Goal: Task Accomplishment & Management: Complete application form

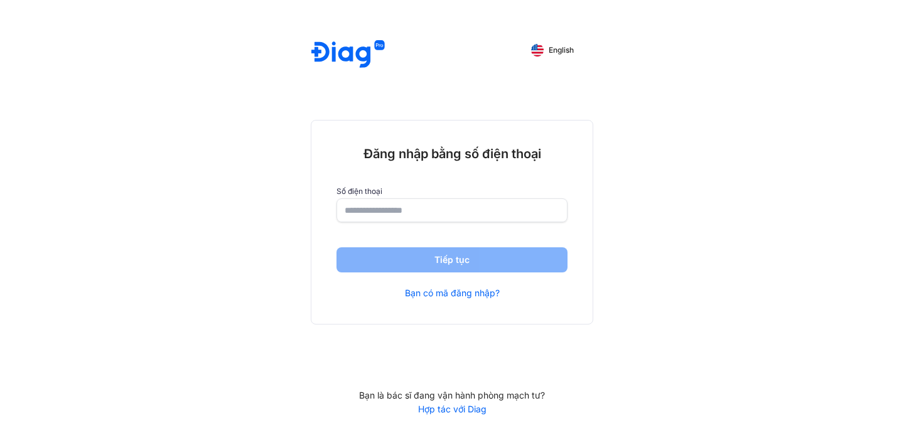
click at [431, 208] on input "number" at bounding box center [452, 210] width 215 height 23
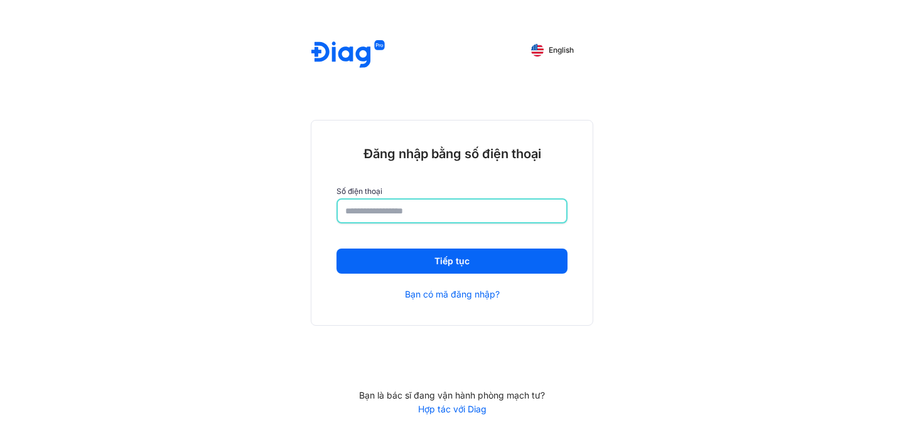
type input "**********"
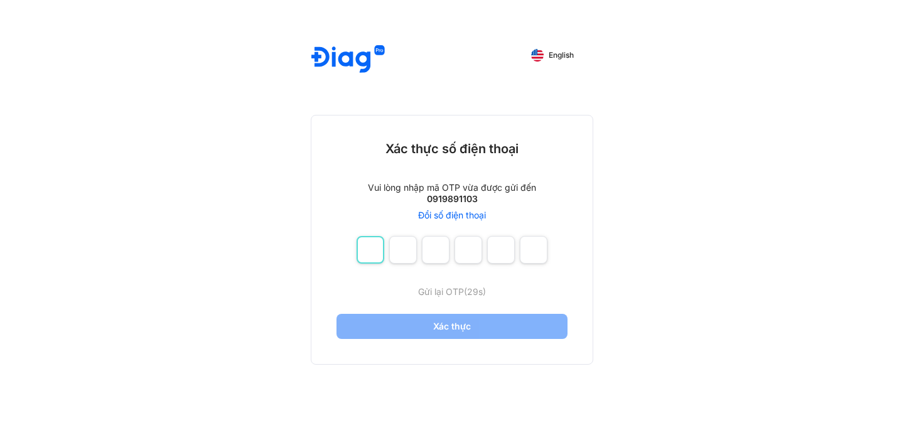
click at [370, 259] on input "number" at bounding box center [371, 250] width 28 height 28
type input "*"
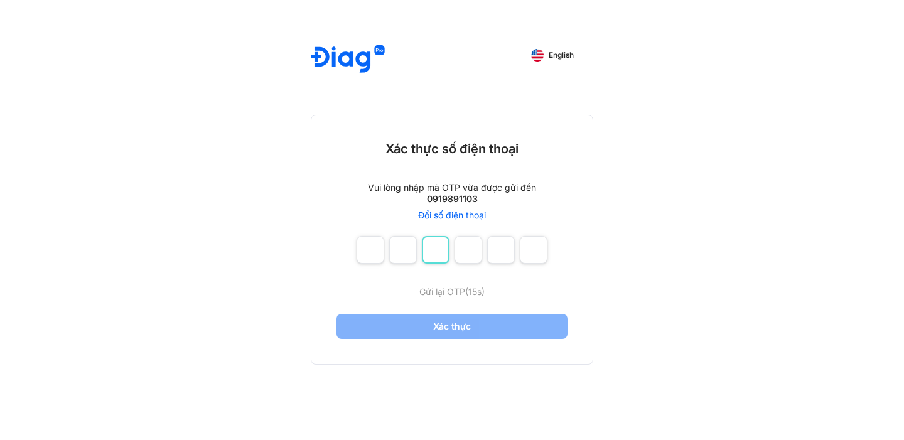
type input "*"
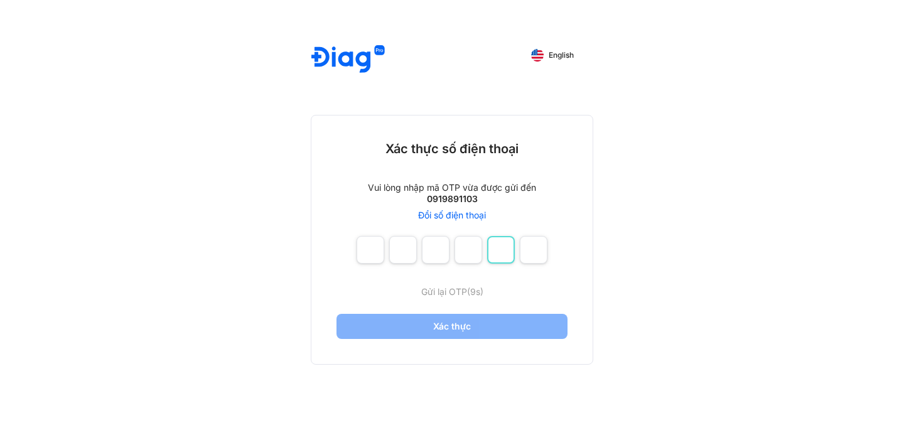
type input "*"
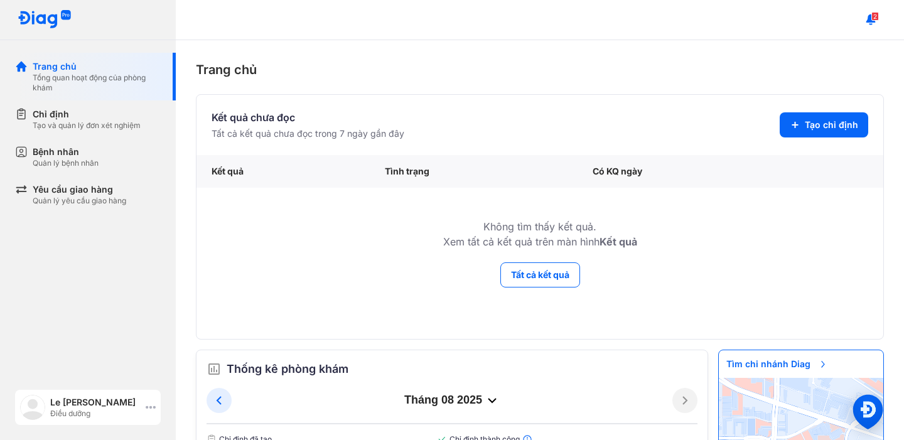
click at [153, 406] on icon at bounding box center [151, 407] width 10 height 10
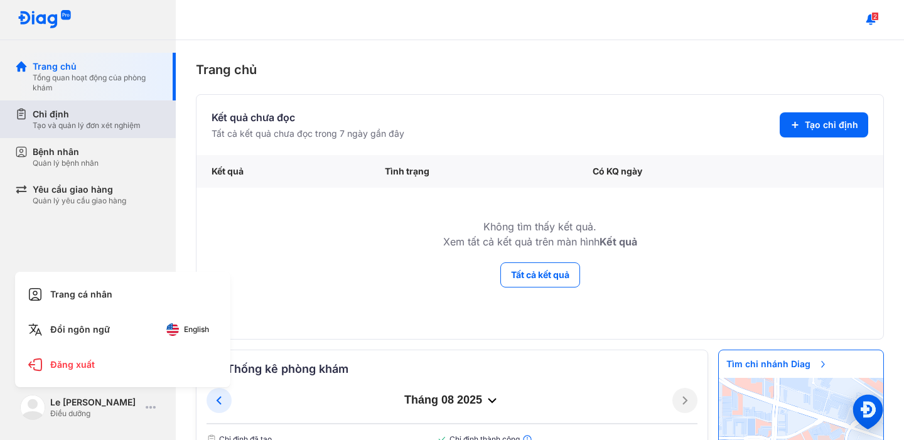
click at [77, 123] on div "Tạo và quản lý đơn xét nghiệm" at bounding box center [87, 126] width 108 height 10
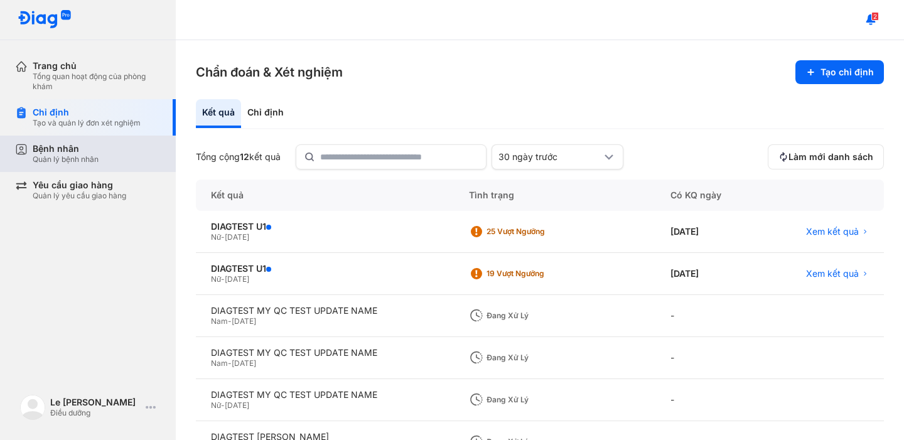
click at [84, 152] on div "Bệnh nhân" at bounding box center [66, 148] width 66 height 11
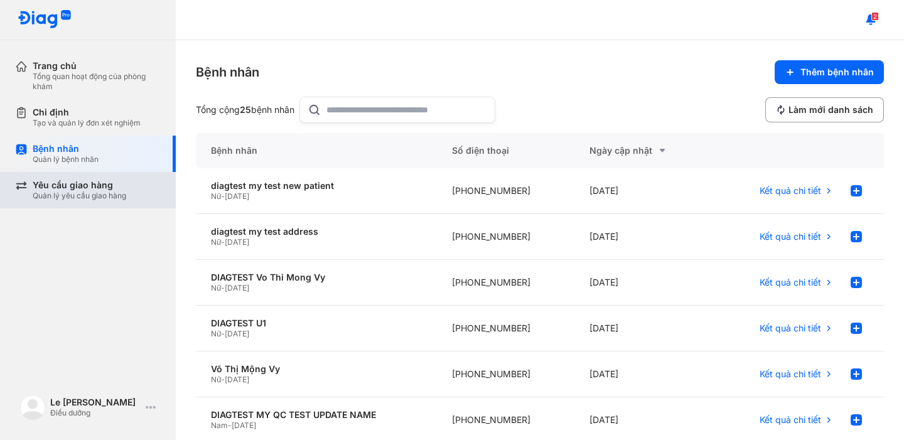
click at [90, 190] on div "Yêu cầu giao hàng" at bounding box center [80, 185] width 94 height 11
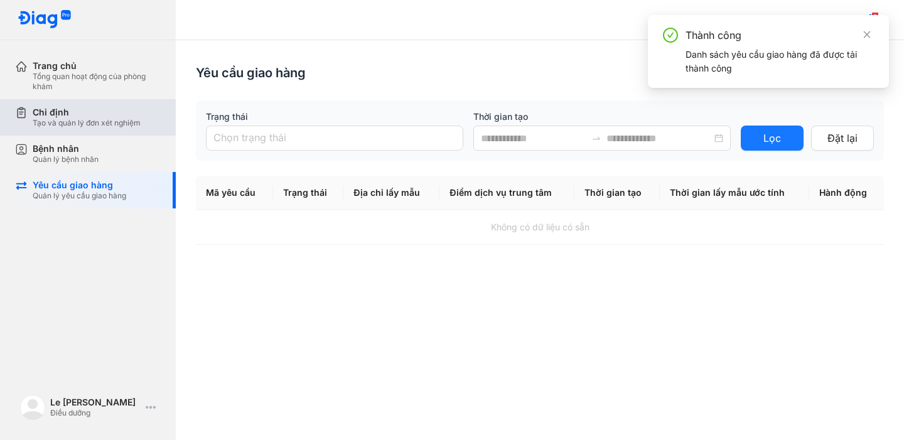
click at [95, 113] on div "Chỉ định" at bounding box center [87, 112] width 108 height 11
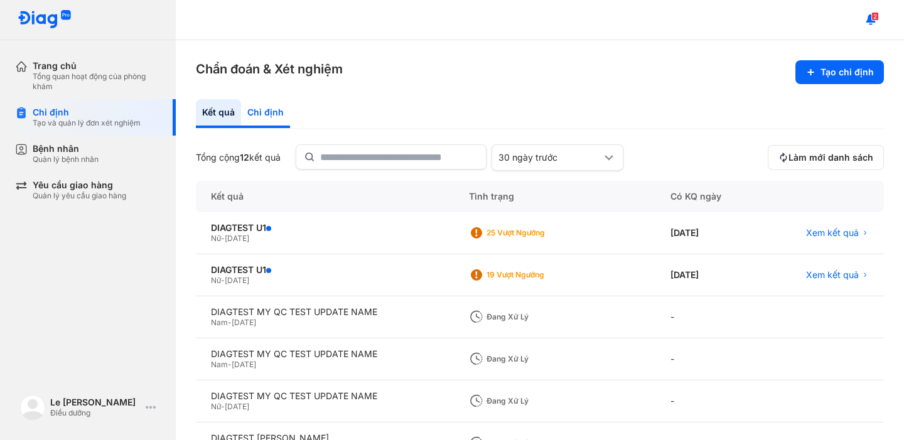
click at [256, 112] on div "Chỉ định" at bounding box center [265, 113] width 49 height 29
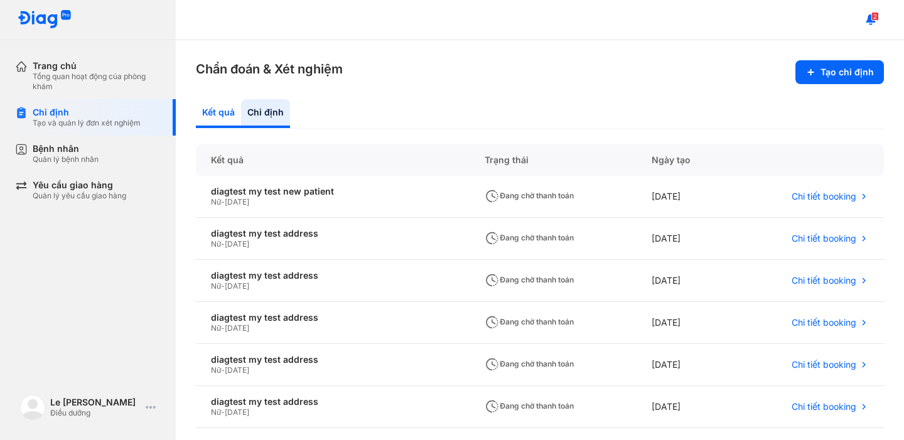
click at [241, 117] on div "Kết quả" at bounding box center [265, 113] width 49 height 29
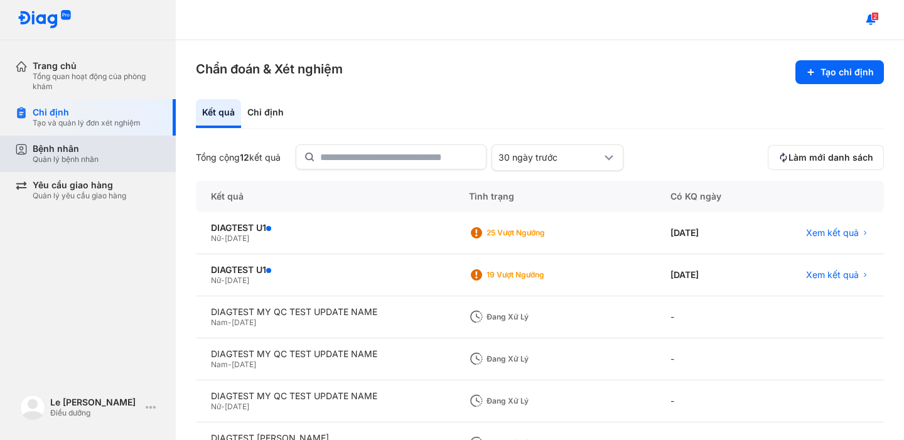
click at [85, 155] on div "Quản lý bệnh nhân" at bounding box center [66, 159] width 66 height 10
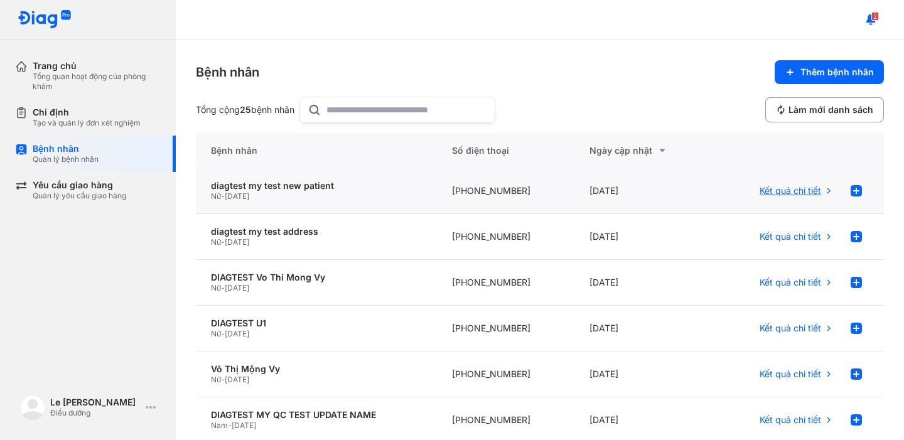
click at [782, 190] on span "Kết quả chi tiết" at bounding box center [791, 190] width 62 height 11
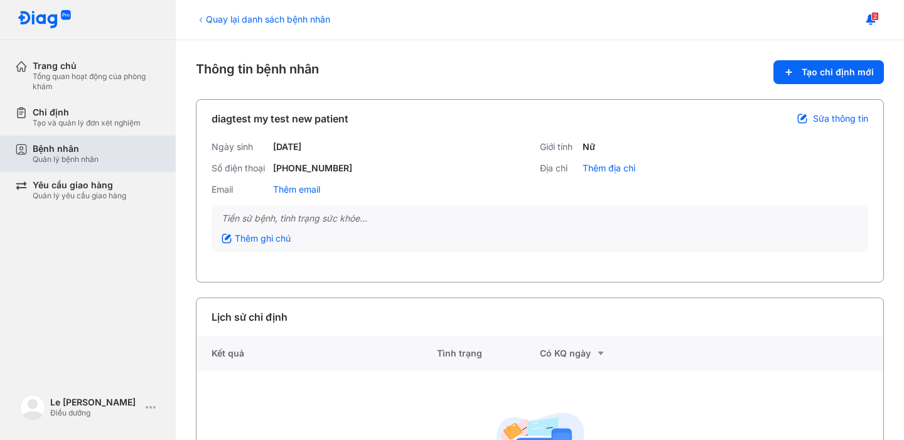
click at [77, 156] on div "Quản lý bệnh nhân" at bounding box center [66, 159] width 66 height 10
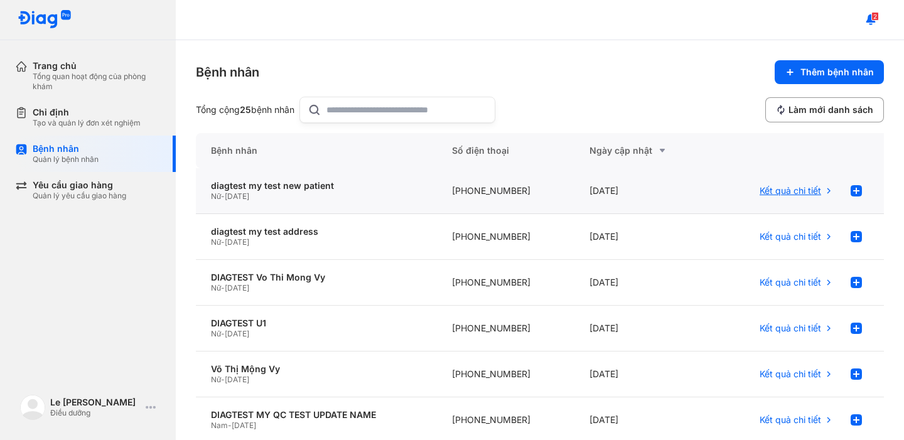
click at [792, 192] on span "Kết quả chi tiết" at bounding box center [791, 190] width 62 height 11
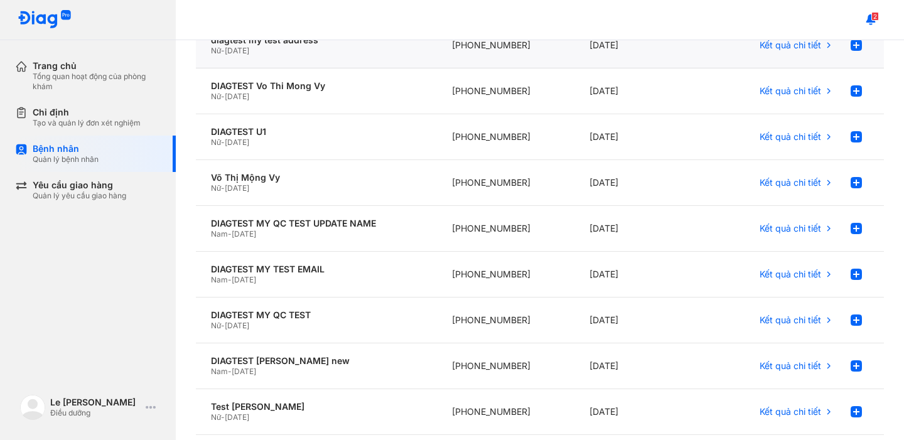
scroll to position [194, 0]
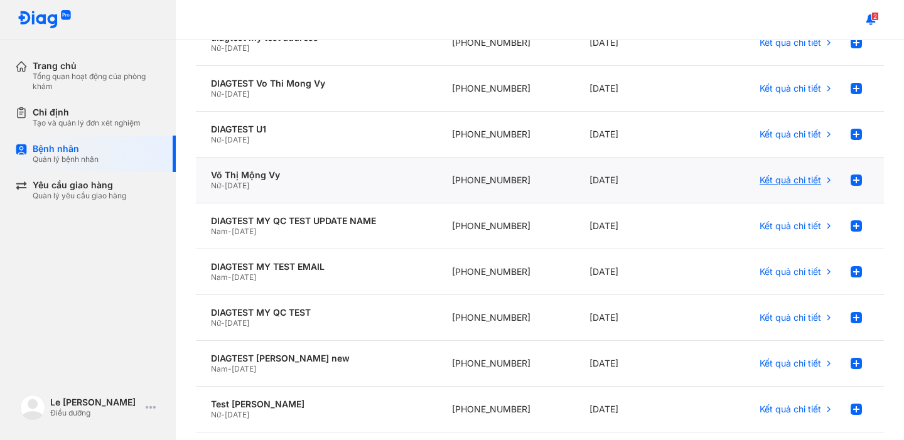
click at [787, 181] on span "Kết quả chi tiết" at bounding box center [791, 180] width 62 height 11
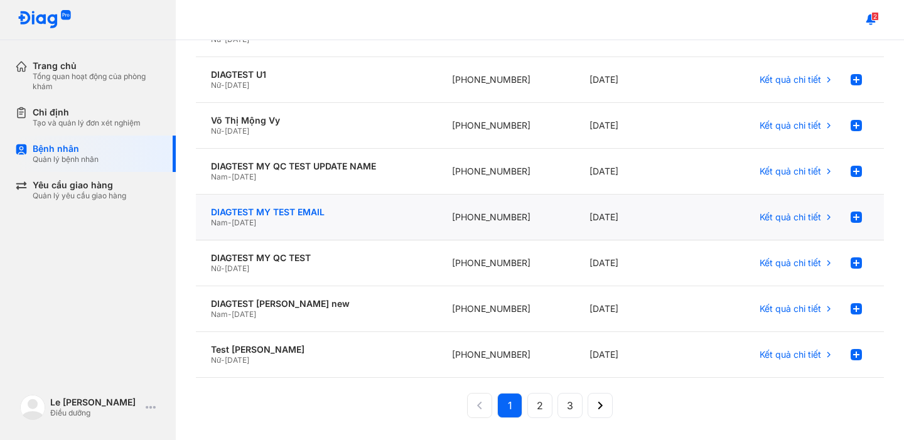
scroll to position [259, 0]
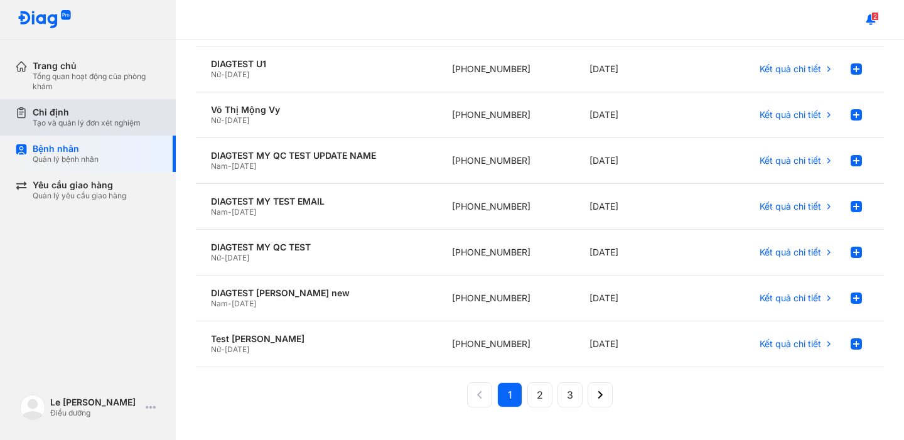
click at [76, 112] on div "Chỉ định" at bounding box center [87, 112] width 108 height 11
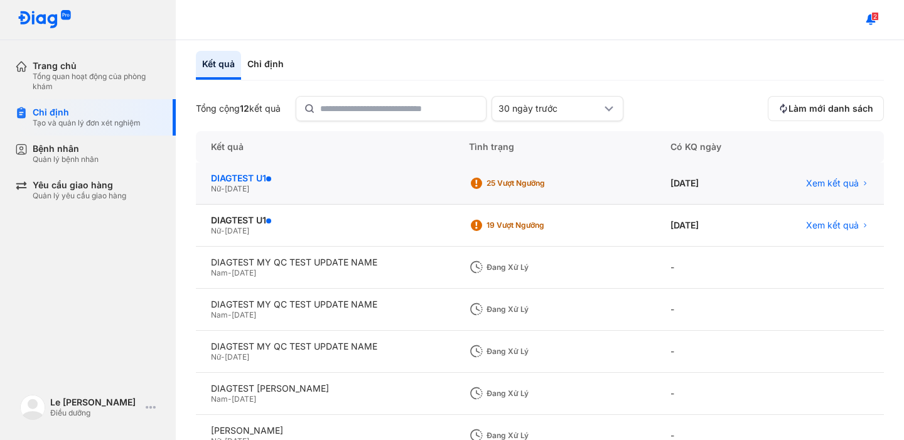
scroll to position [51, 0]
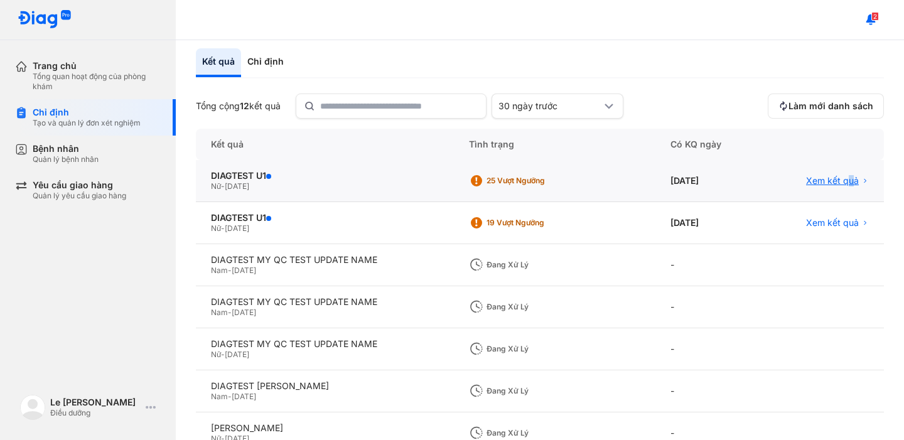
click at [851, 179] on span "Xem kết quả" at bounding box center [832, 180] width 53 height 11
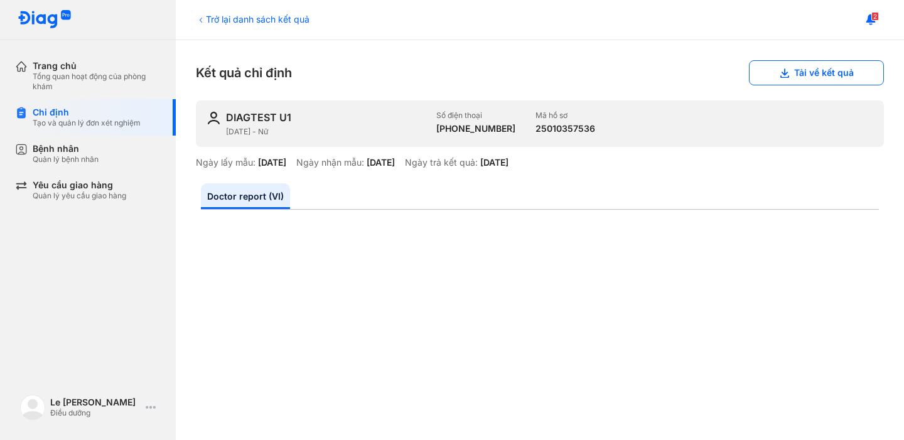
click at [231, 18] on div "Trở lại danh sách kết quả" at bounding box center [253, 19] width 114 height 13
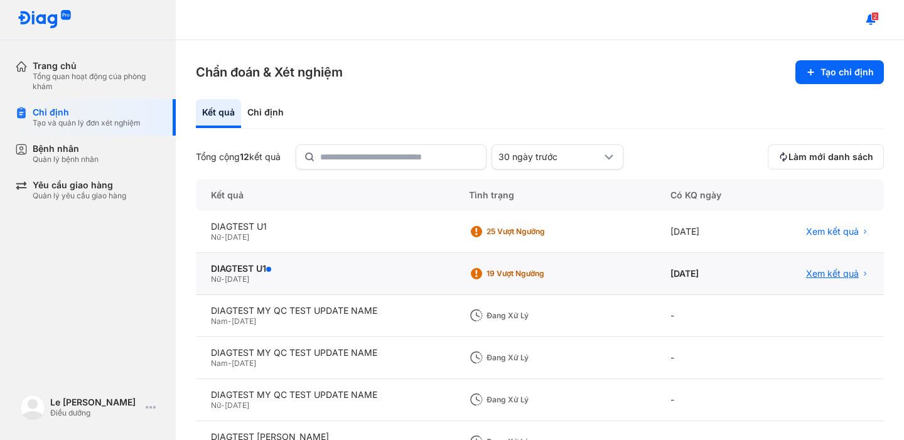
click at [832, 275] on span "Xem kết quả" at bounding box center [832, 273] width 53 height 11
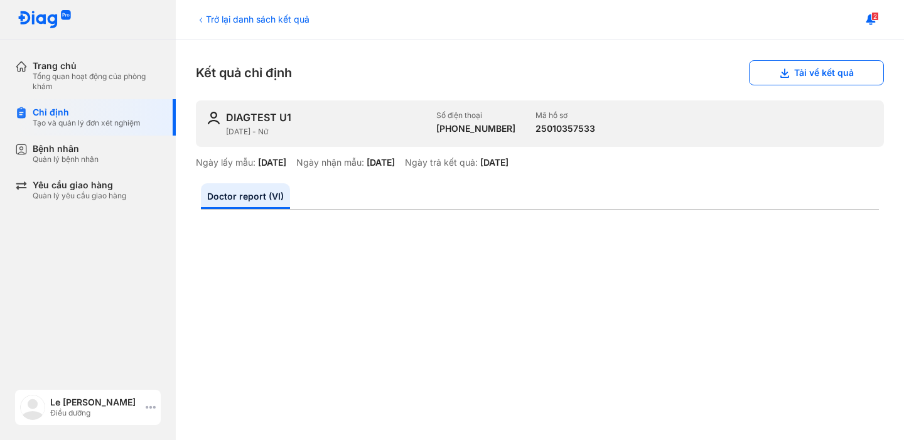
click at [146, 402] on icon at bounding box center [151, 407] width 10 height 10
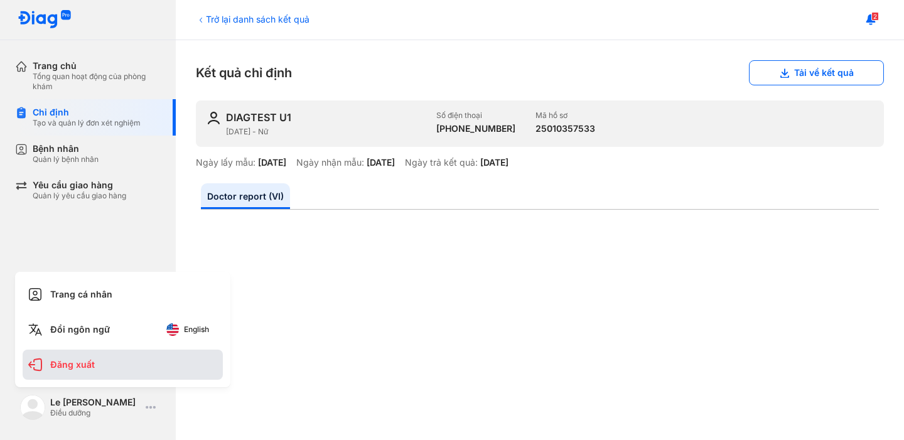
click at [99, 362] on div "Đăng xuất" at bounding box center [123, 365] width 200 height 30
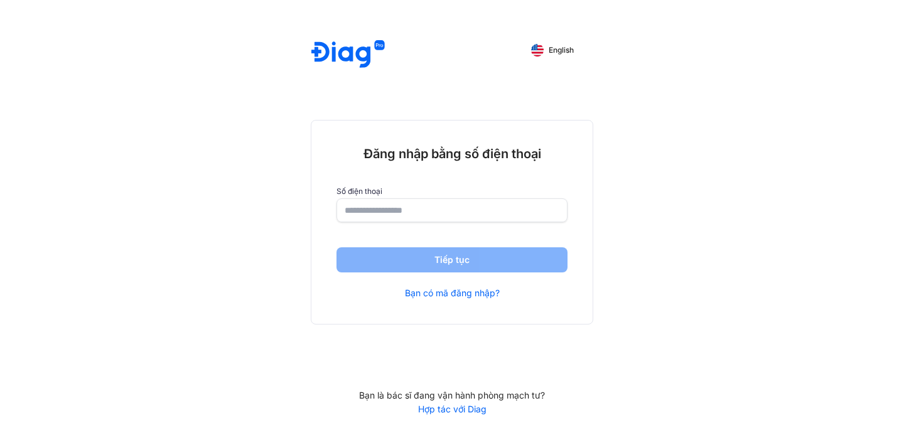
click at [390, 210] on input "number" at bounding box center [452, 210] width 215 height 23
paste input "**********"
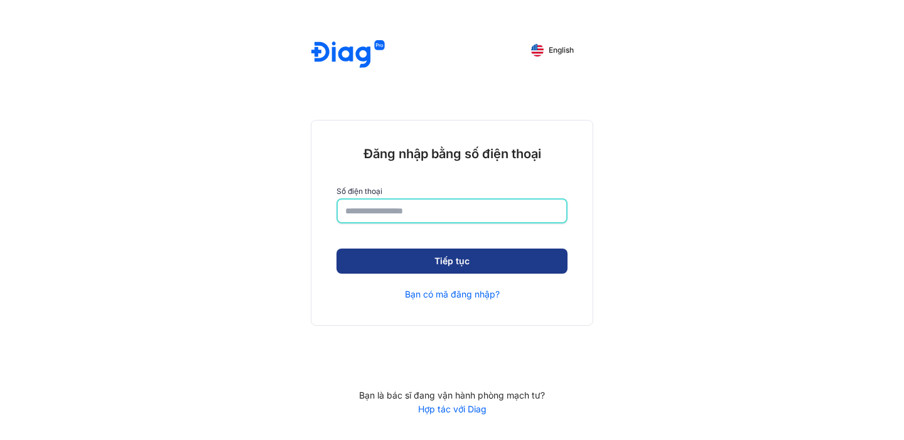
type input "**********"
click at [461, 262] on button "Tiếp tục" at bounding box center [452, 262] width 231 height 25
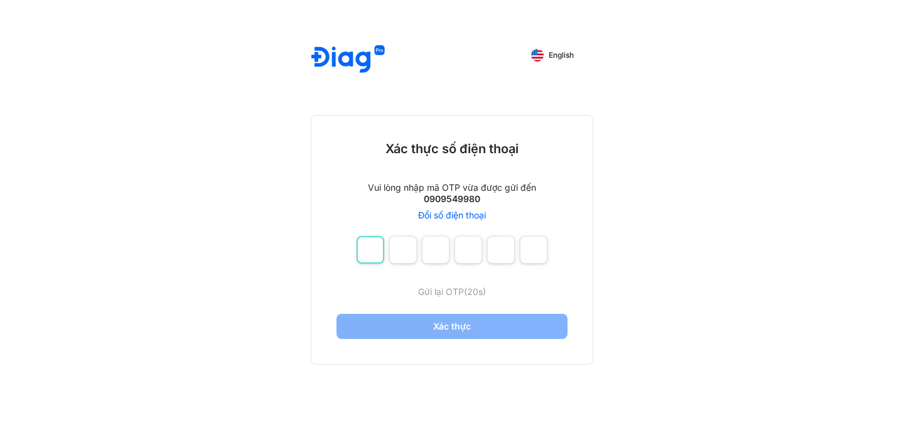
click at [379, 246] on input "number" at bounding box center [371, 250] width 28 height 28
click at [443, 284] on link "Gửi lại OTP" at bounding box center [452, 291] width 46 height 15
click at [380, 254] on input "number" at bounding box center [371, 250] width 28 height 28
type input "*"
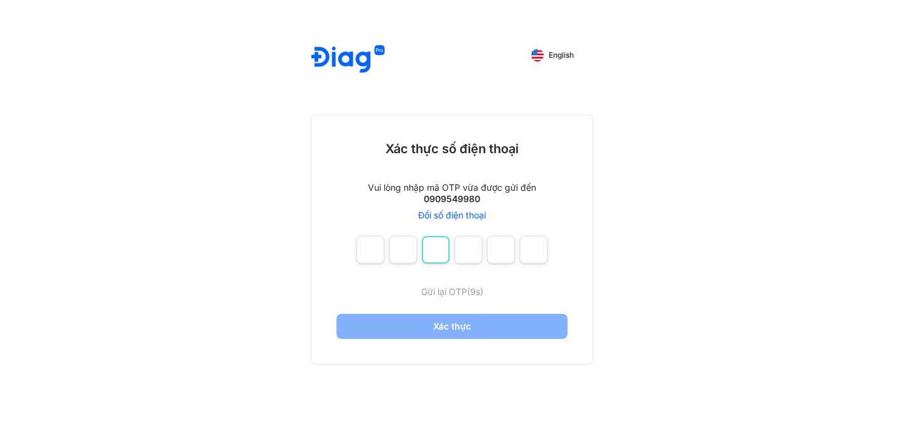
type input "*"
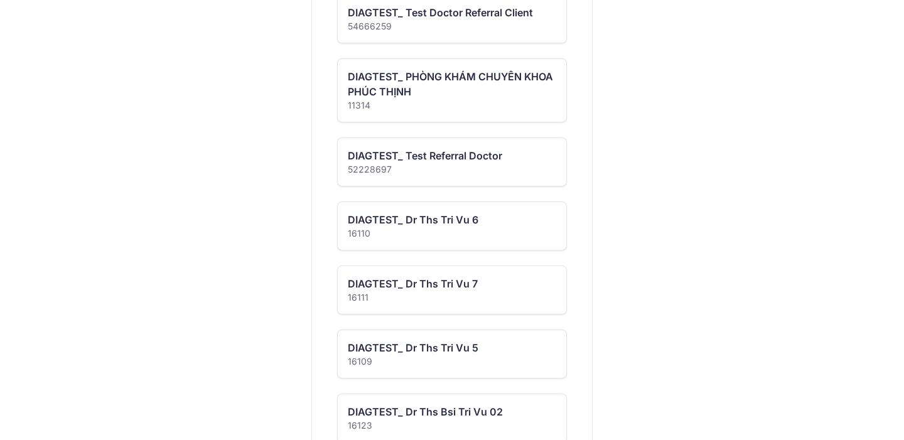
scroll to position [190, 0]
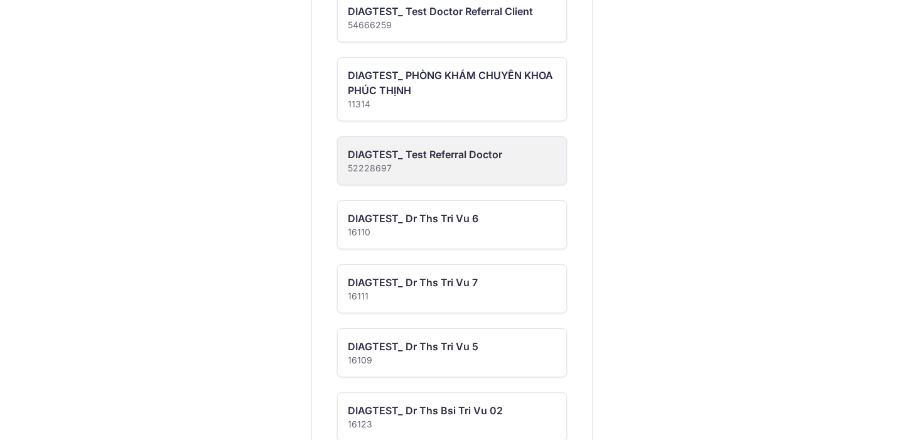
click at [407, 164] on div "52228697" at bounding box center [425, 168] width 154 height 13
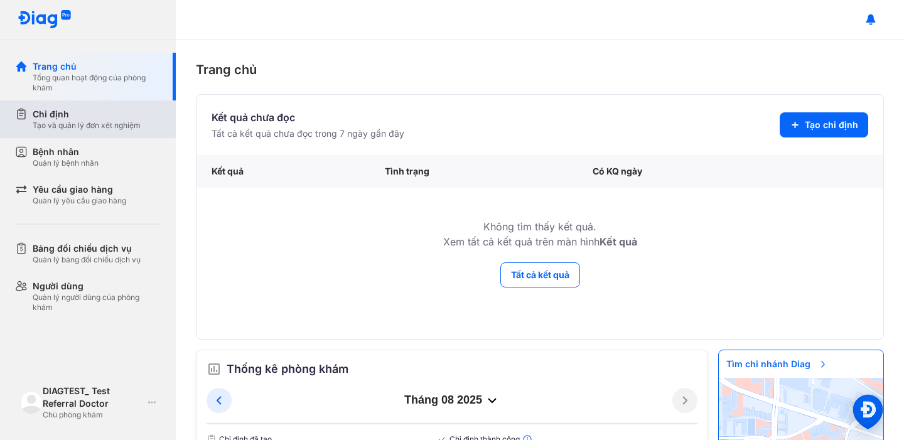
click at [66, 117] on div "Chỉ định" at bounding box center [87, 114] width 108 height 13
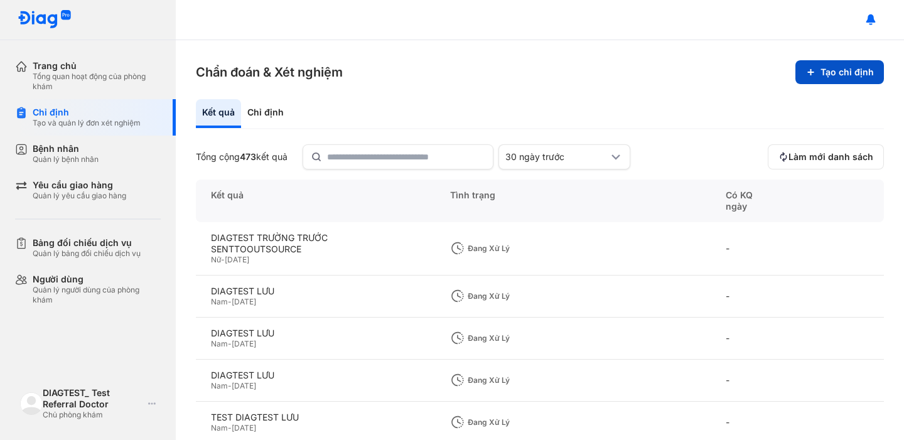
click at [811, 67] on icon at bounding box center [810, 72] width 10 height 10
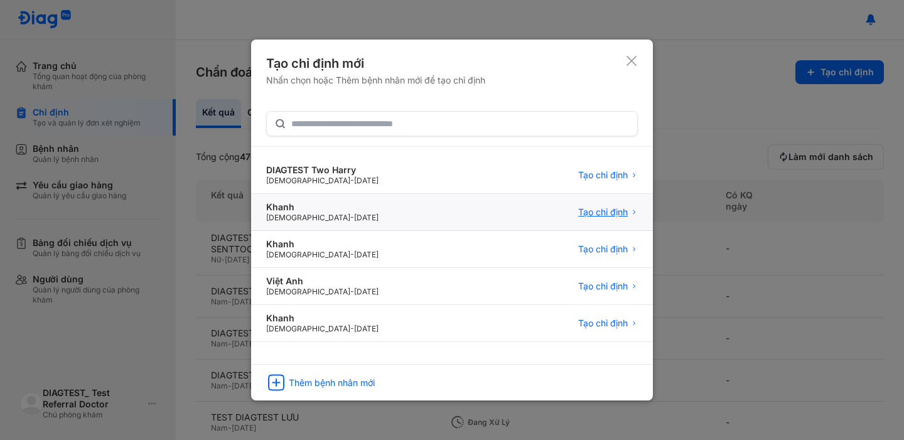
click at [596, 210] on span "Tạo chỉ định" at bounding box center [603, 212] width 50 height 11
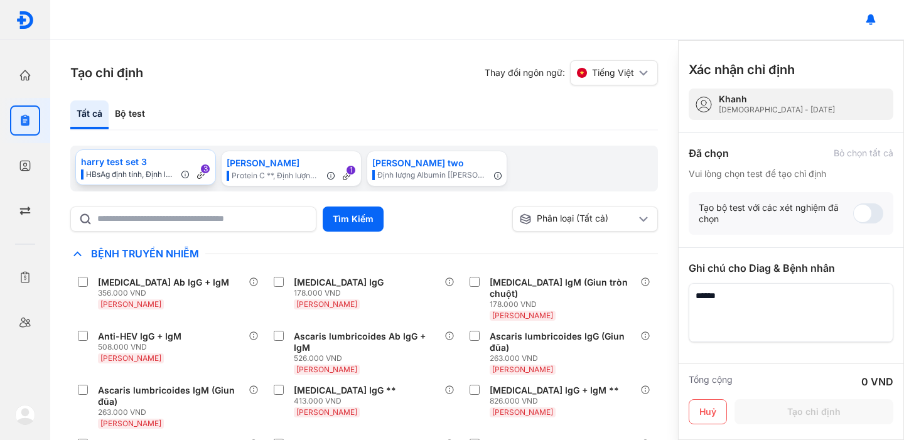
click at [147, 166] on span "harry test set 3" at bounding box center [114, 162] width 66 height 14
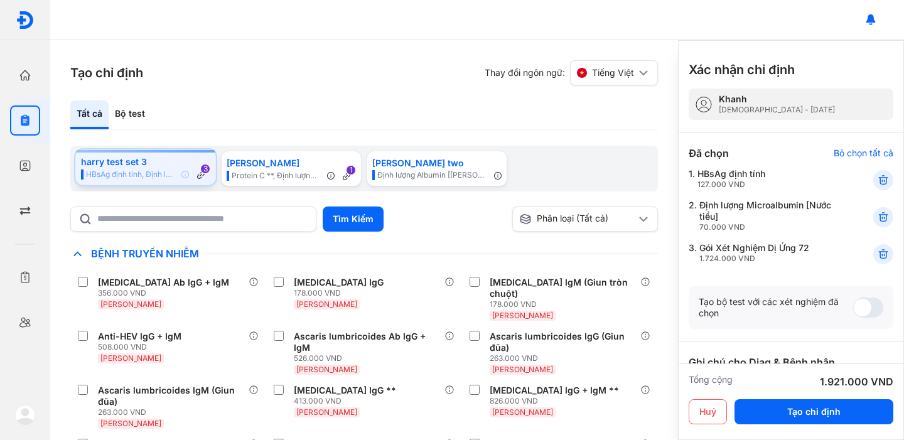
click at [179, 163] on div "harry test set 3" at bounding box center [145, 162] width 129 height 14
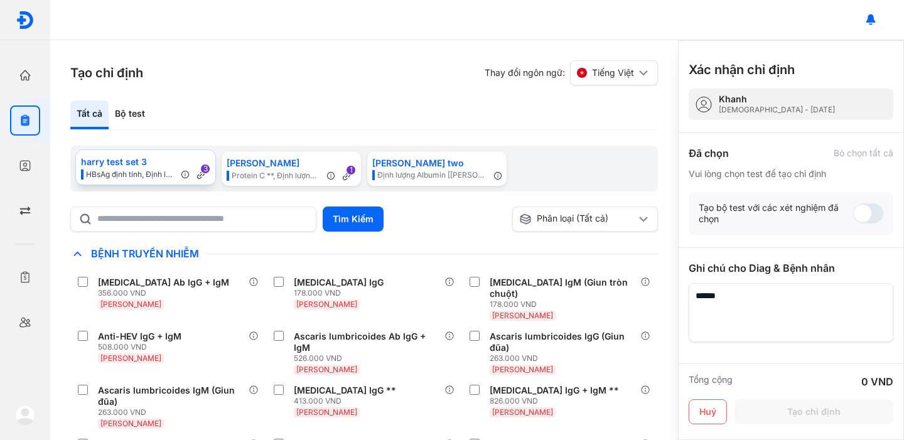
click at [182, 162] on div "harry test set 3" at bounding box center [145, 162] width 129 height 14
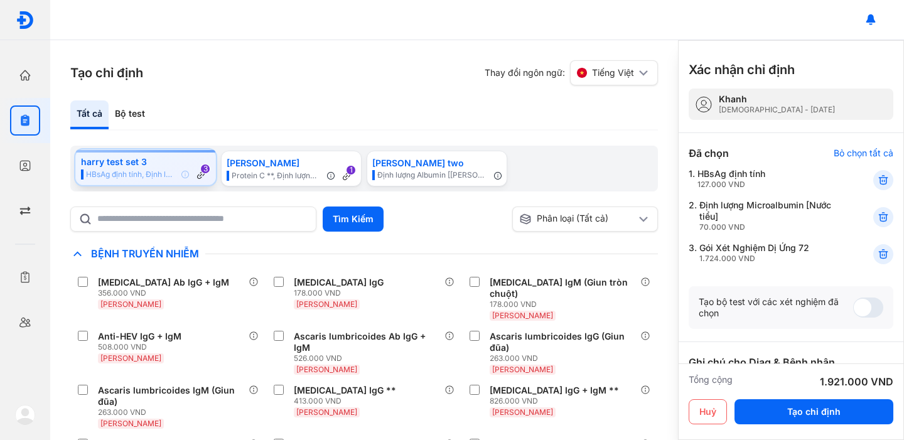
click at [182, 162] on div "harry test set 3" at bounding box center [145, 162] width 129 height 14
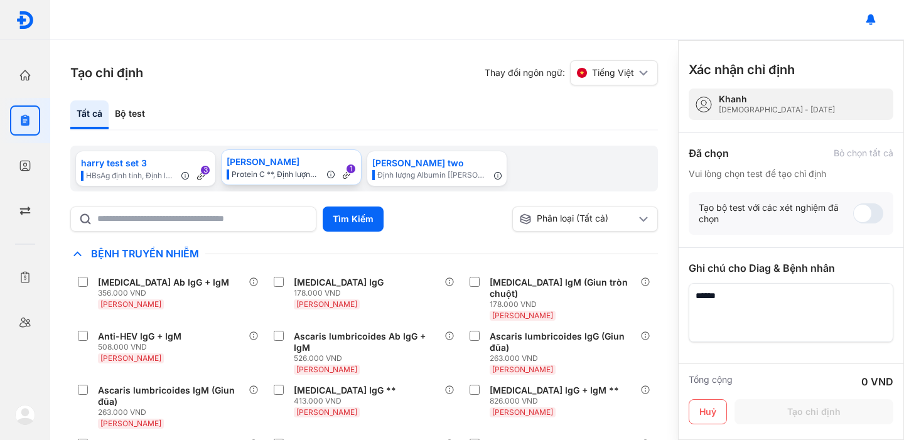
click at [367, 153] on div "Harry TestSet Protein C **, Định lượng Albumin [Huyết Thanh], Tỷ lệ Protein Toà…" at bounding box center [437, 169] width 141 height 36
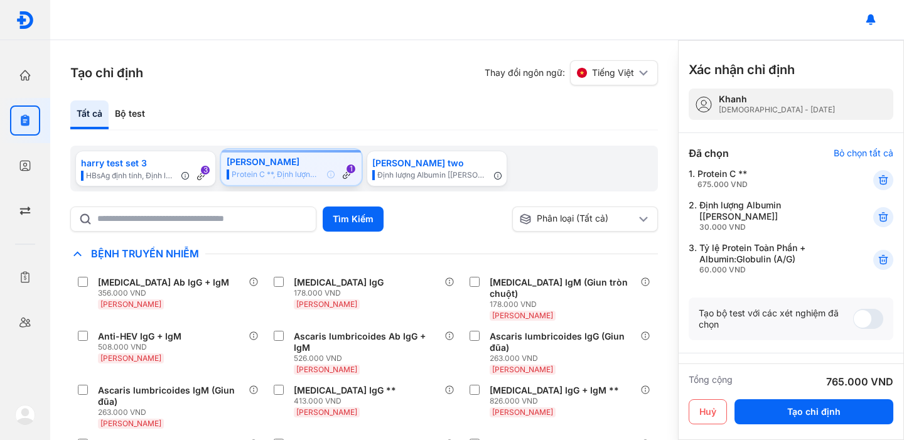
click at [286, 153] on div "Harry TestSet Protein C **, Định lượng Albumin [Huyết Thanh], Tỷ lệ Protein Toà…" at bounding box center [291, 167] width 141 height 36
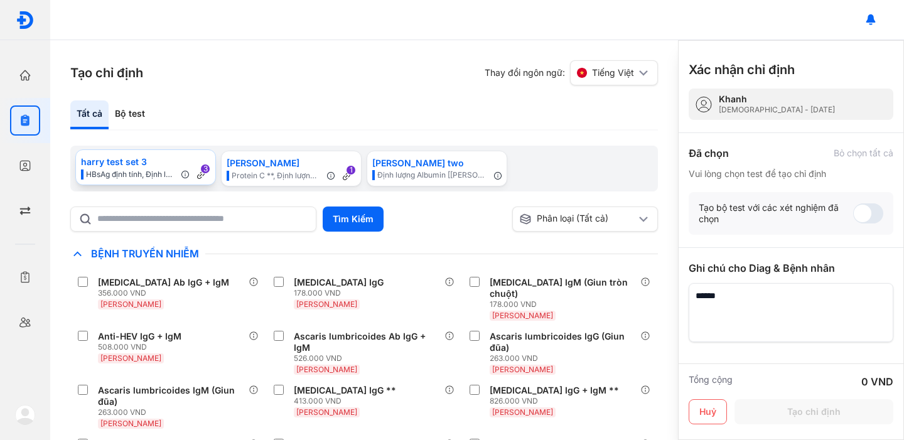
click at [171, 170] on span "HBsAg định tính, Định lượng Microalbumin [Nước tiểu], Gói Xét Nghiệm Dị Ứng 72" at bounding box center [127, 175] width 93 height 10
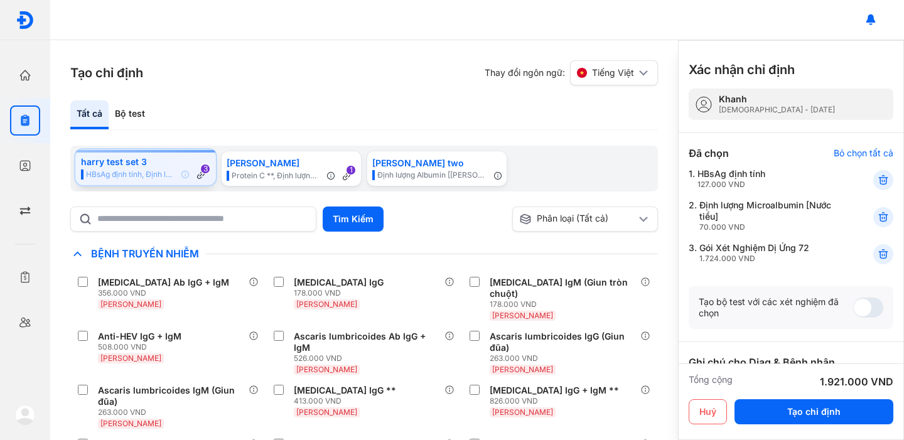
click at [171, 170] on span "HBsAg định tính, Định lượng Microalbumin [Nước tiểu], Gói Xét Nghiệm Dị Ứng 72" at bounding box center [127, 175] width 93 height 10
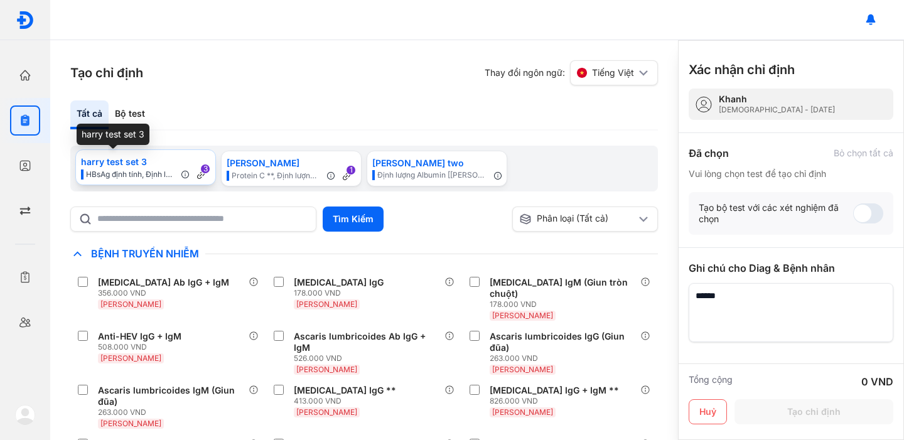
click at [123, 168] on span "harry test set 3" at bounding box center [114, 162] width 66 height 14
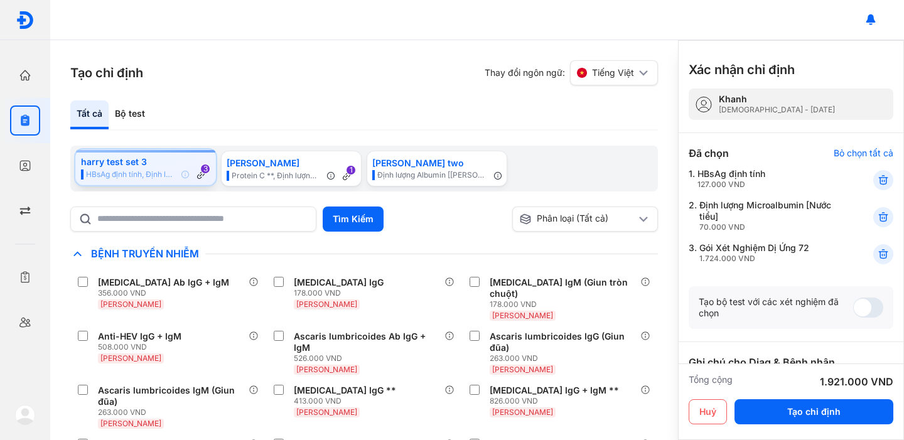
click at [148, 176] on span "HBsAg định tính, Định lượng Microalbumin [Nước tiểu], Gói Xét Nghiệm Dị Ứng 72" at bounding box center [127, 175] width 93 height 10
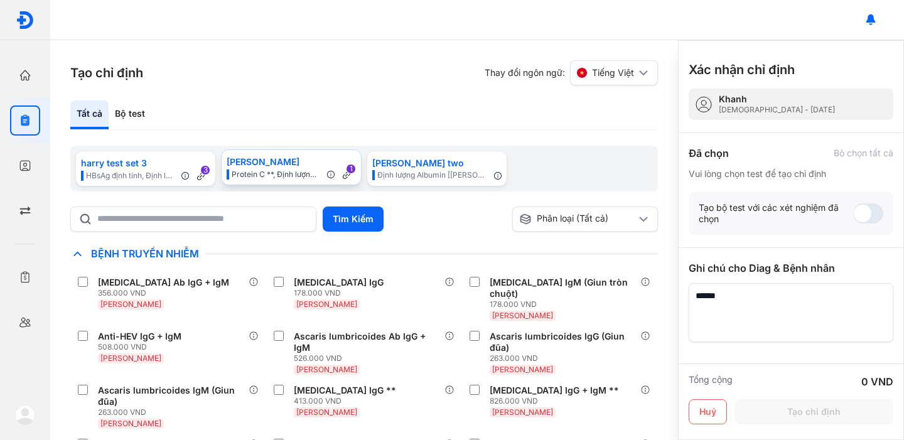
click at [251, 171] on span "Protein C **, Định lượng Albumin [Huyết Thanh], Tỷ lệ Protein Toàn Phần + Album…" at bounding box center [273, 175] width 93 height 10
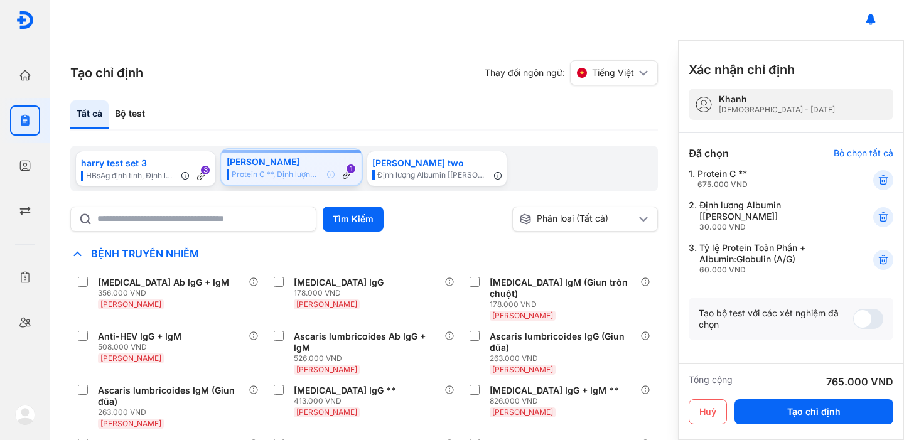
click at [252, 171] on span "Protein C **, Định lượng Albumin [Huyết Thanh], Tỷ lệ Protein Toàn Phần + Album…" at bounding box center [273, 175] width 93 height 10
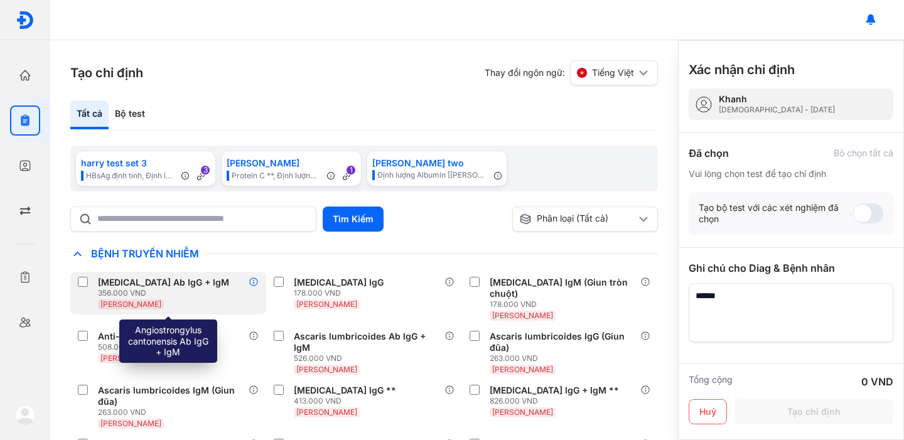
click at [256, 281] on icon at bounding box center [254, 282] width 10 height 10
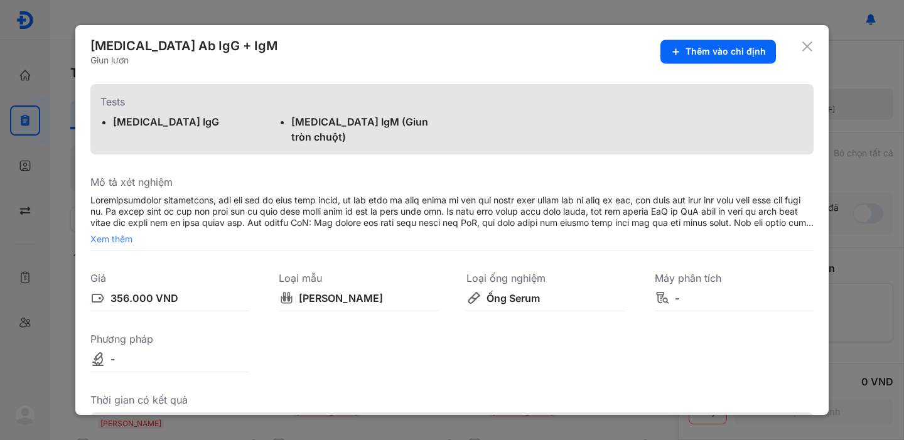
click at [48, 252] on div at bounding box center [452, 220] width 904 height 440
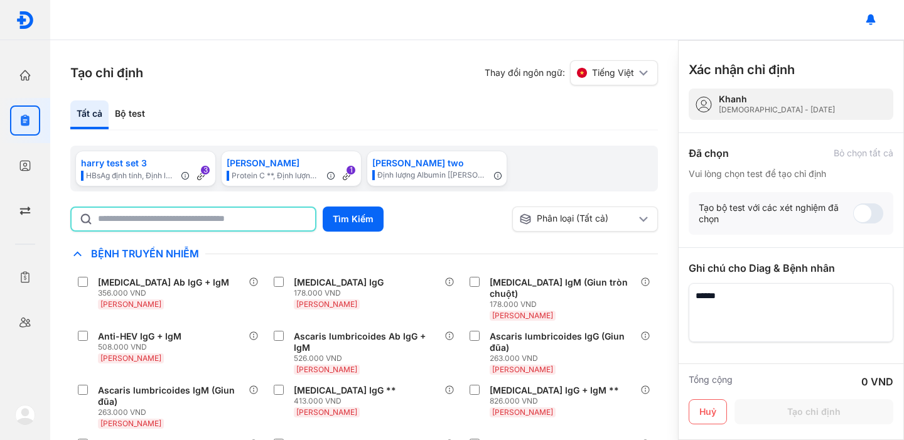
click at [145, 215] on input "text" at bounding box center [203, 219] width 210 height 23
type input "***"
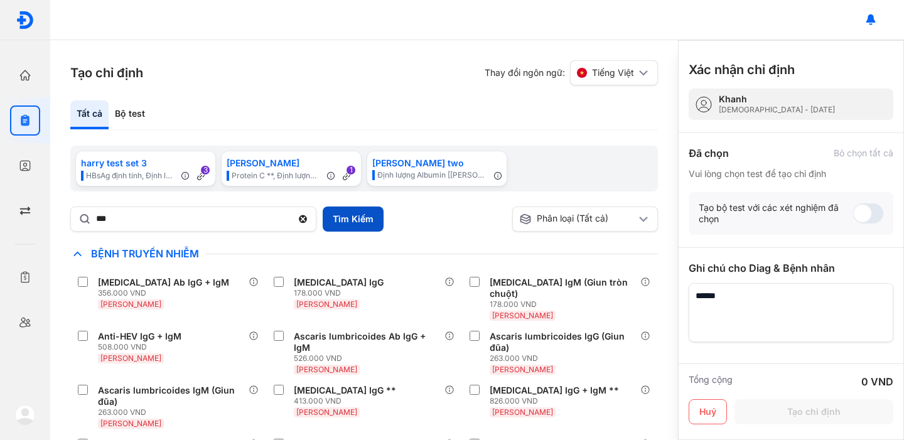
click at [351, 213] on button "Tìm Kiếm" at bounding box center [353, 219] width 61 height 25
